Goal: Transaction & Acquisition: Download file/media

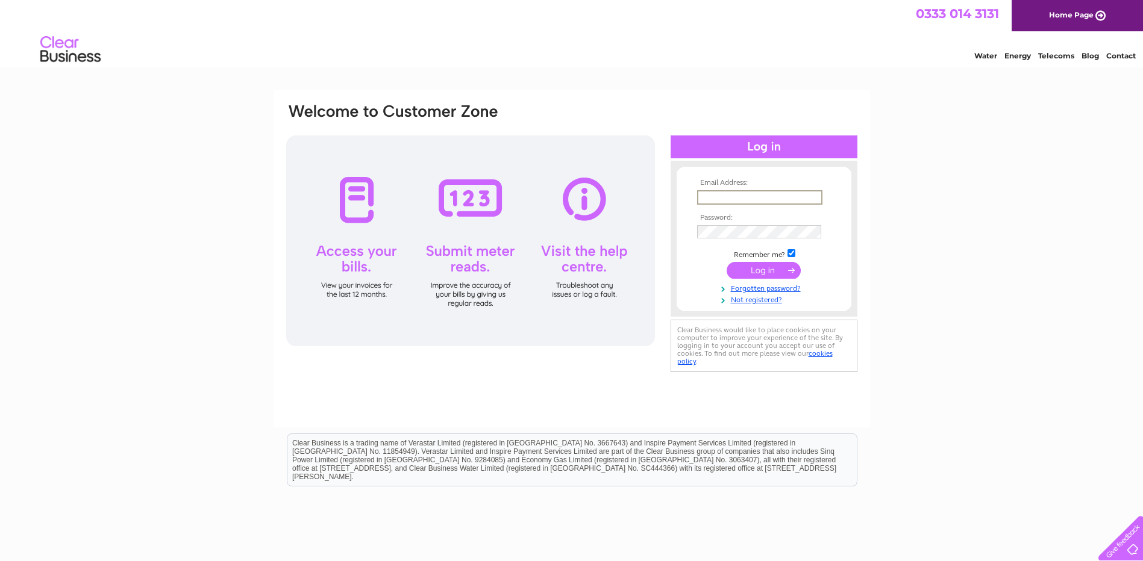
click at [736, 196] on input "text" at bounding box center [759, 197] width 125 height 14
paste input "[EMAIL_ADDRESS][DOMAIN_NAME]"
type input "[EMAIL_ADDRESS][DOMAIN_NAME]"
click at [769, 272] on input "submit" at bounding box center [763, 270] width 74 height 17
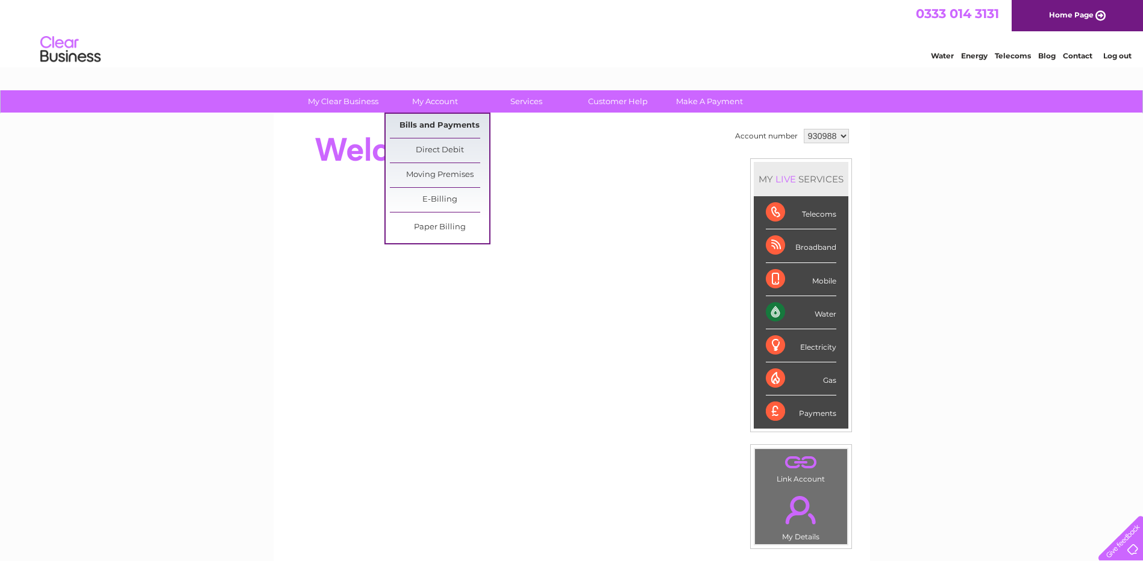
click at [437, 125] on link "Bills and Payments" at bounding box center [439, 126] width 99 height 24
click at [451, 130] on link "Bills and Payments" at bounding box center [439, 126] width 99 height 24
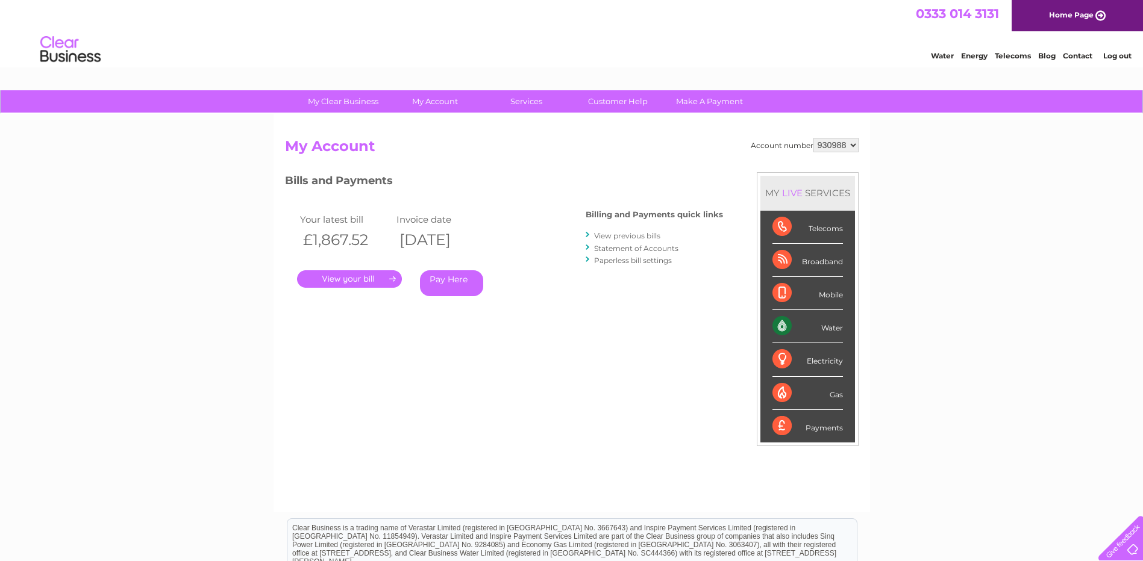
click at [358, 278] on link "." at bounding box center [349, 278] width 105 height 17
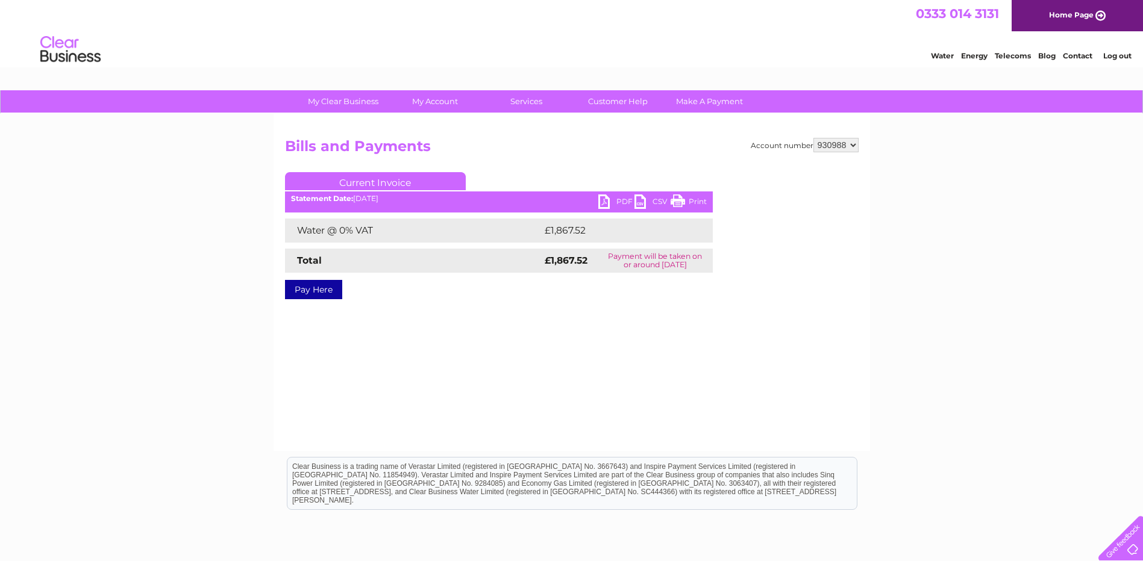
click at [607, 204] on link "PDF" at bounding box center [616, 203] width 36 height 17
click at [852, 145] on select "930988 930989 931120" at bounding box center [835, 145] width 45 height 14
select select "930989"
click at [813, 138] on select "930988 930989 931120" at bounding box center [835, 145] width 45 height 14
click at [549, 385] on div "Account number 930988 930989 931120 Bills and Payments Current Invoice PDF CSV …" at bounding box center [571, 282] width 596 height 337
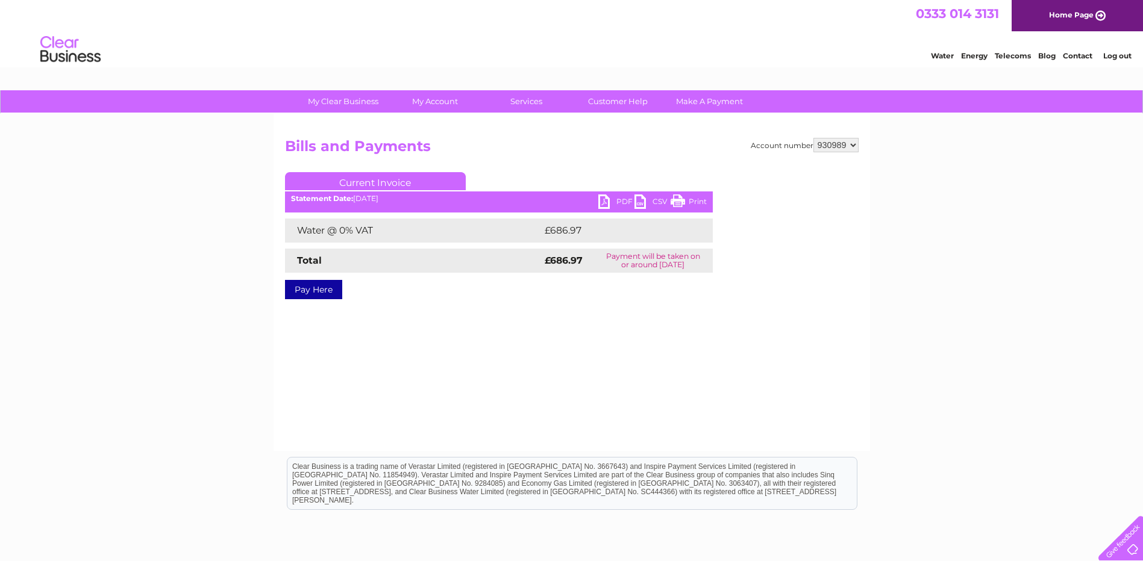
click at [613, 201] on link "PDF" at bounding box center [616, 203] width 36 height 17
click at [1017, 178] on div "My Clear Business Login Details My Details My Preferences Link Account My Accou…" at bounding box center [571, 373] width 1143 height 567
